Goal: Task Accomplishment & Management: Use online tool/utility

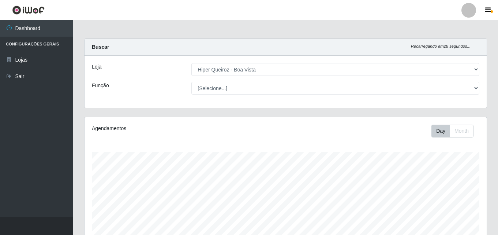
select select "514"
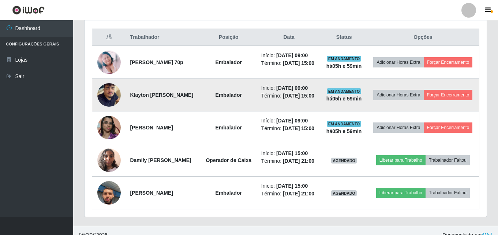
scroll to position [152, 402]
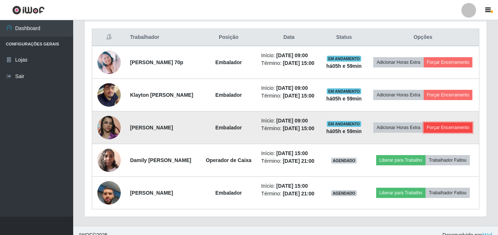
click at [424, 133] on button "Forçar Encerramento" at bounding box center [448, 127] width 49 height 10
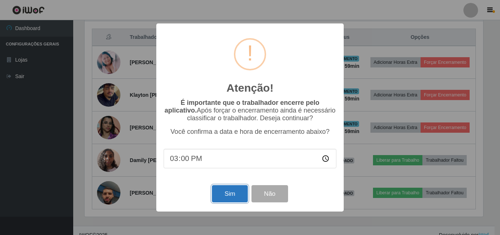
click at [230, 193] on button "Sim" at bounding box center [230, 193] width 36 height 17
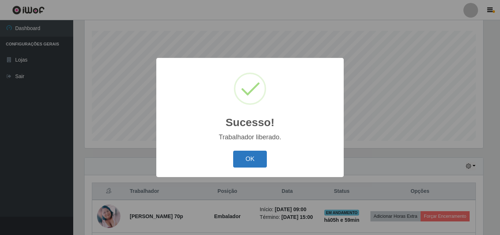
click at [246, 157] on button "OK" at bounding box center [250, 158] width 34 height 17
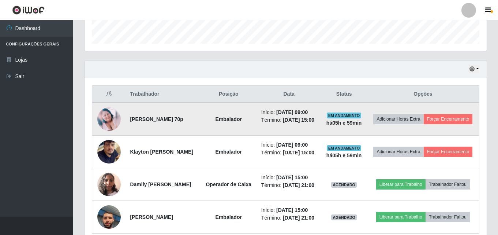
scroll to position [231, 0]
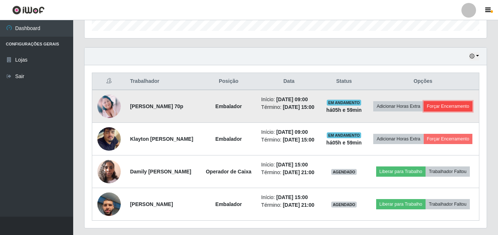
click at [444, 111] on button "Forçar Encerramento" at bounding box center [448, 106] width 49 height 10
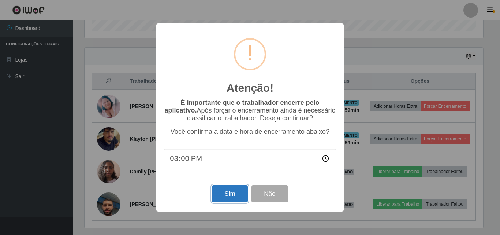
click at [231, 197] on button "Sim" at bounding box center [230, 193] width 36 height 17
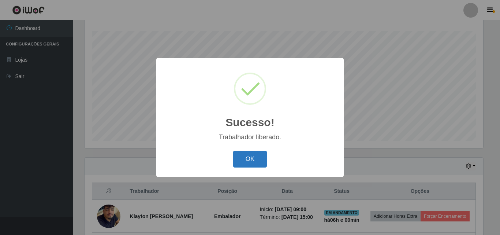
click at [241, 163] on button "OK" at bounding box center [250, 158] width 34 height 17
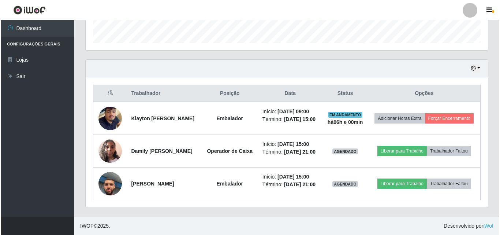
scroll to position [235, 0]
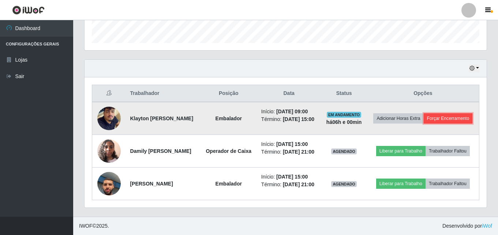
click at [424, 113] on button "Forçar Encerramento" at bounding box center [448, 118] width 49 height 10
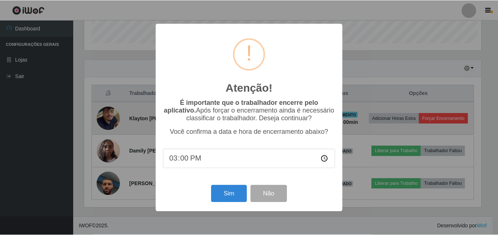
scroll to position [152, 399]
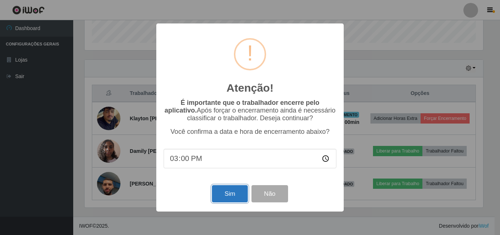
click at [231, 197] on button "Sim" at bounding box center [230, 193] width 36 height 17
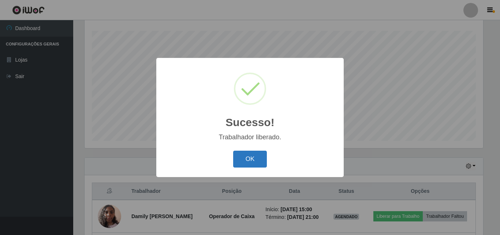
click at [245, 163] on button "OK" at bounding box center [250, 158] width 34 height 17
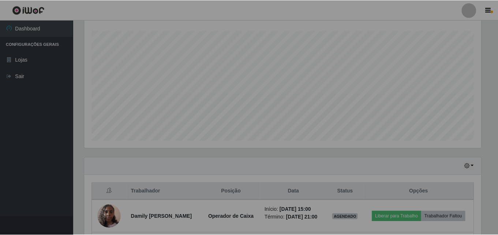
scroll to position [0, 0]
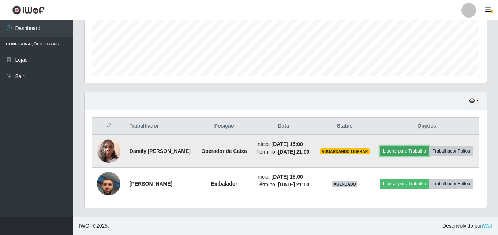
click at [427, 148] on button "Liberar para Trabalho" at bounding box center [404, 151] width 49 height 10
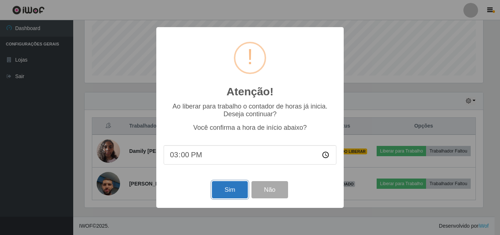
click at [236, 190] on button "Sim" at bounding box center [230, 189] width 36 height 17
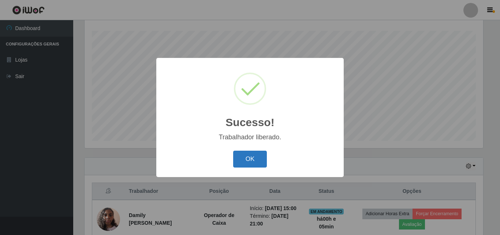
click at [254, 154] on button "OK" at bounding box center [250, 158] width 34 height 17
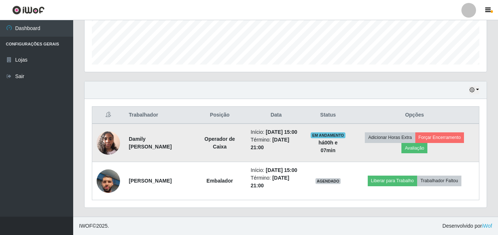
scroll to position [213, 0]
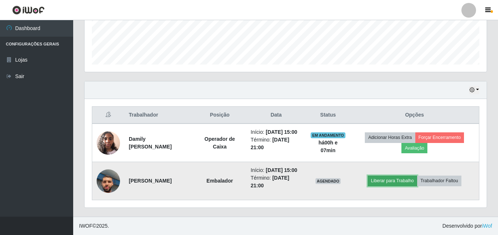
click at [392, 178] on button "Liberar para Trabalho" at bounding box center [392, 180] width 49 height 10
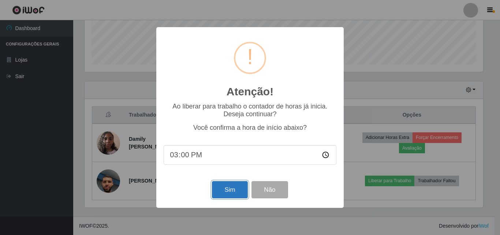
click at [222, 197] on button "Sim" at bounding box center [230, 189] width 36 height 17
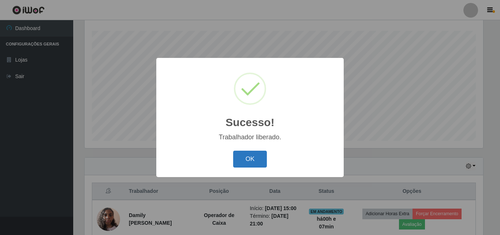
drag, startPoint x: 246, startPoint y: 159, endPoint x: 243, endPoint y: 163, distance: 5.2
click at [246, 159] on button "OK" at bounding box center [250, 158] width 34 height 17
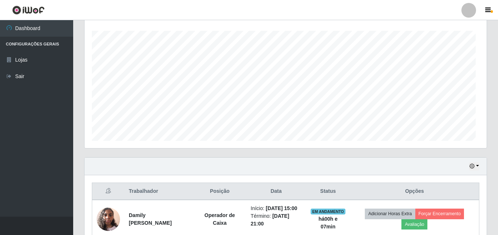
scroll to position [152, 402]
